Goal: Understand process/instructions: Learn how to perform a task or action

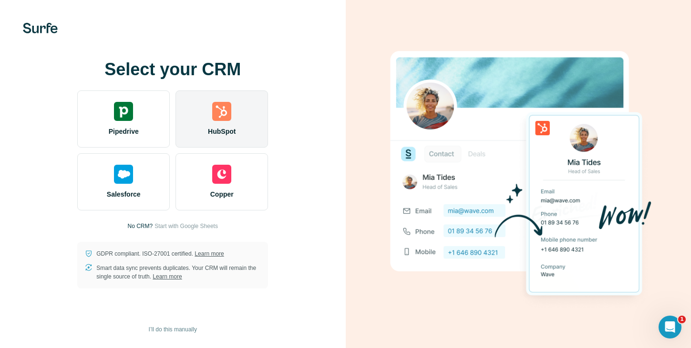
click at [218, 118] on img at bounding box center [221, 111] width 19 height 19
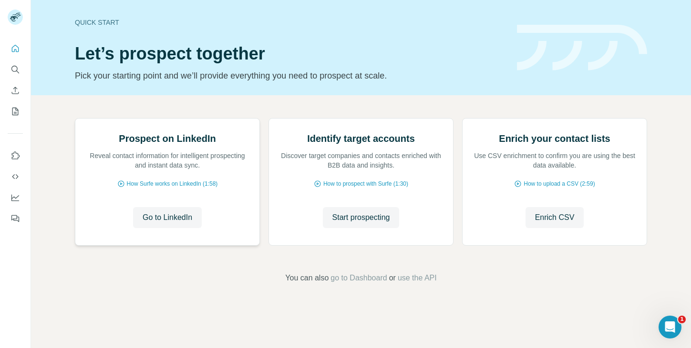
scroll to position [61, 0]
click at [165, 188] on span "How Surfe works on LinkedIn (1:58)" at bounding box center [172, 184] width 91 height 9
